Goal: Answer question/provide support: Share knowledge or assist other users

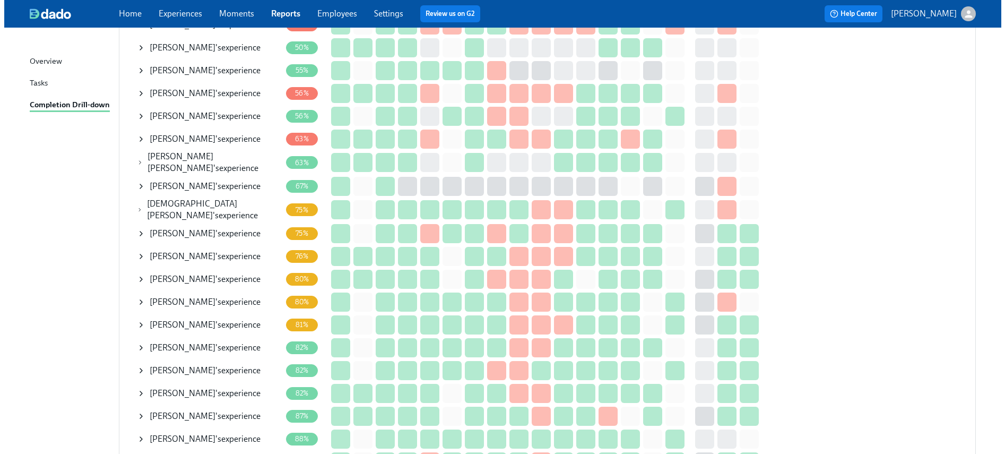
scroll to position [304, 0]
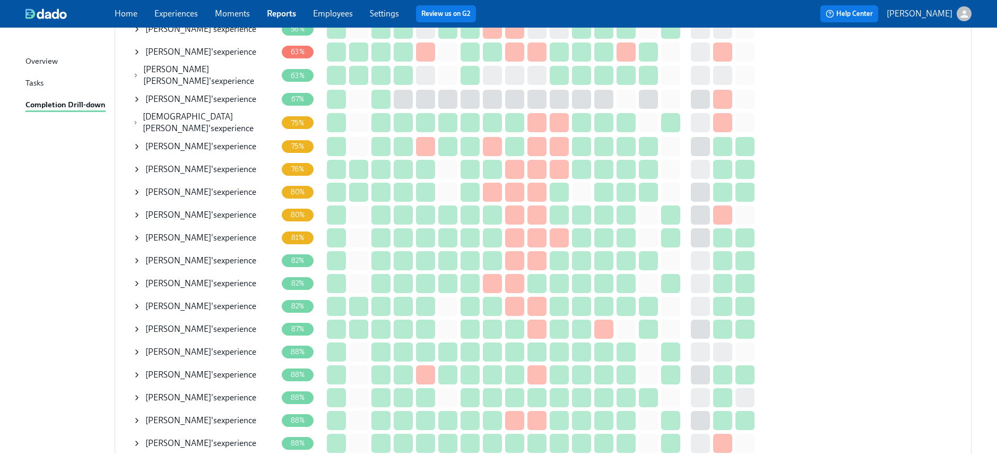
click at [141, 170] on div "[PERSON_NAME] 's experience" at bounding box center [205, 169] width 144 height 21
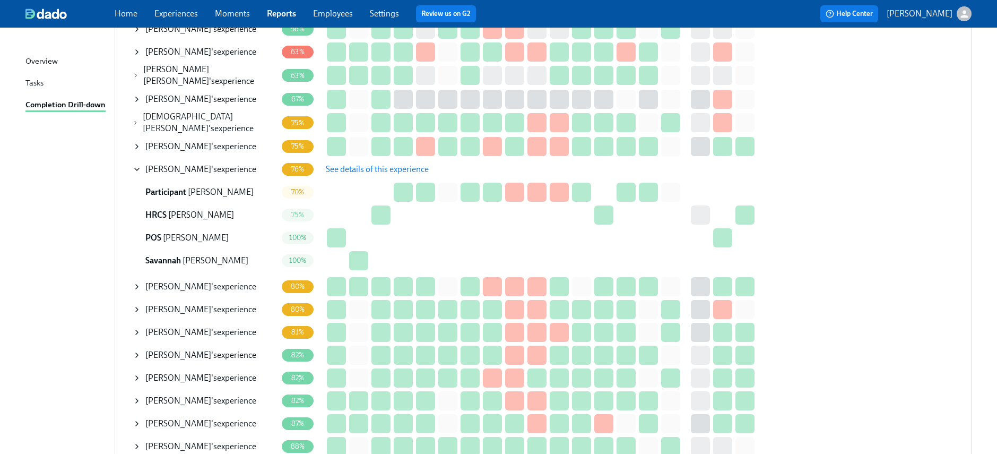
click at [341, 164] on span "See details of this experience" at bounding box center [377, 169] width 103 height 11
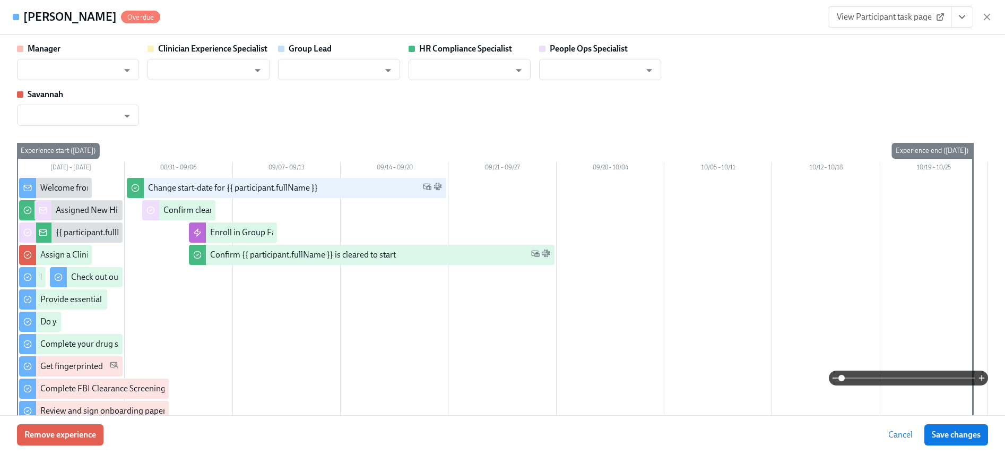
type input "[PERSON_NAME]"
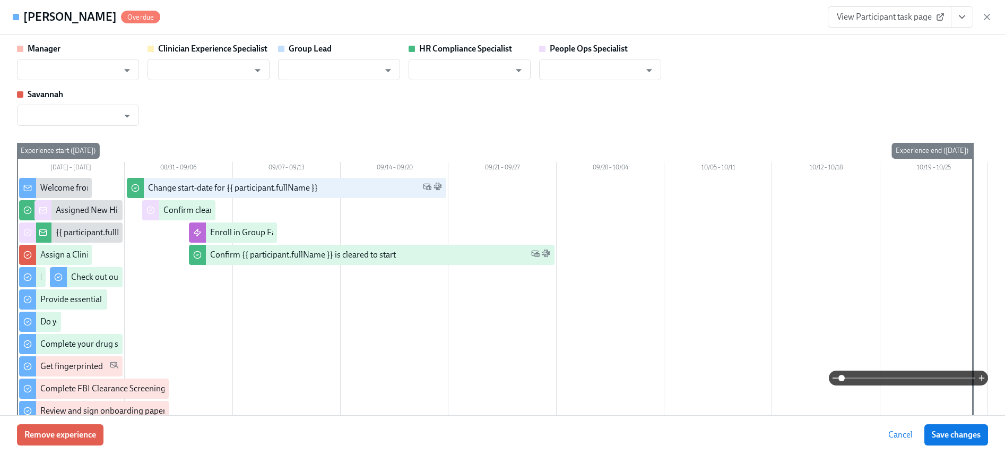
type input "[PERSON_NAME]"
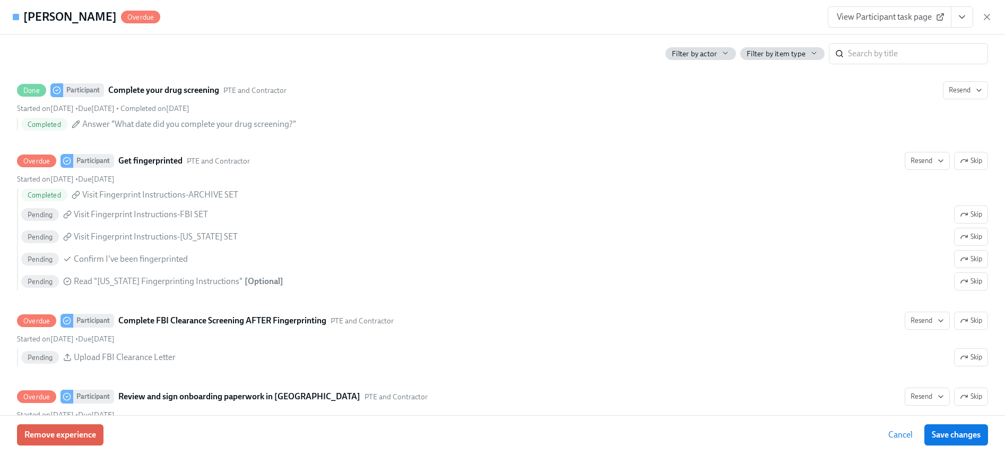
scroll to position [1376, 0]
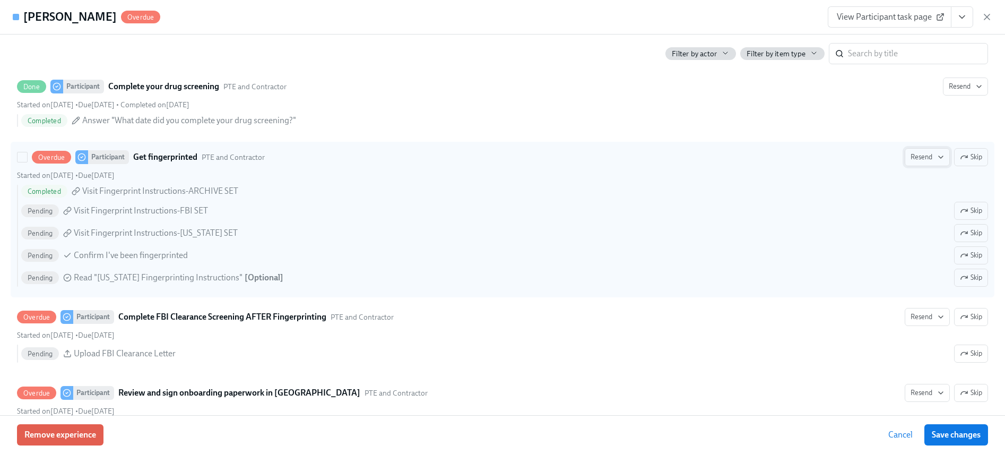
click at [918, 156] on span "Resend" at bounding box center [926, 157] width 33 height 11
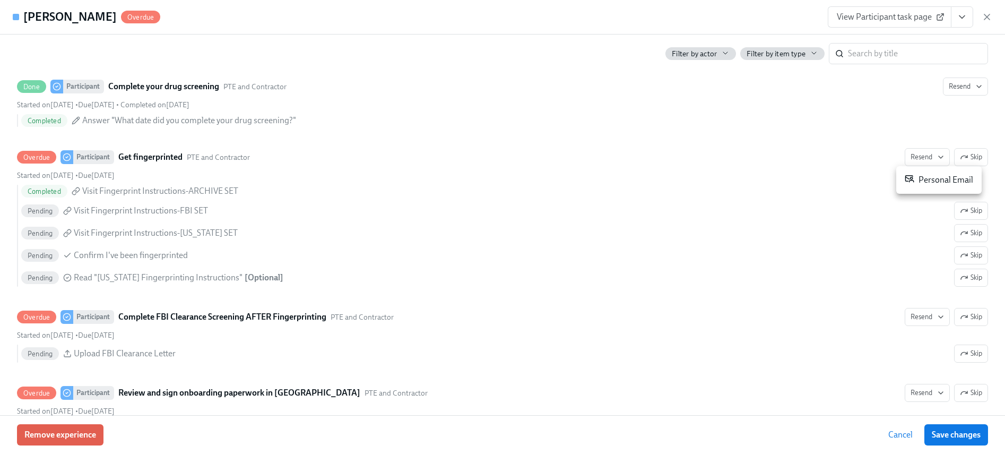
click at [923, 180] on div "Personal Email" at bounding box center [939, 179] width 68 height 13
click at [984, 17] on div at bounding box center [502, 227] width 1005 height 454
